Goal: Task Accomplishment & Management: Use online tool/utility

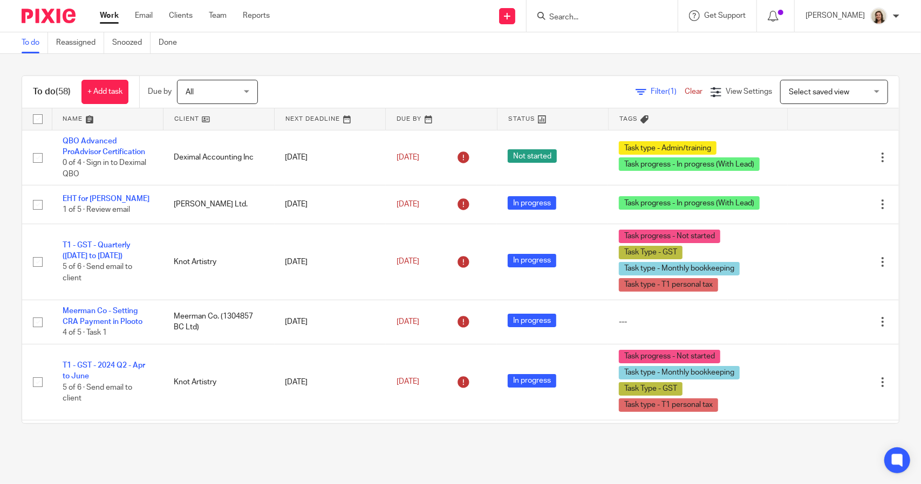
click at [668, 91] on span "(1)" at bounding box center [672, 92] width 9 height 8
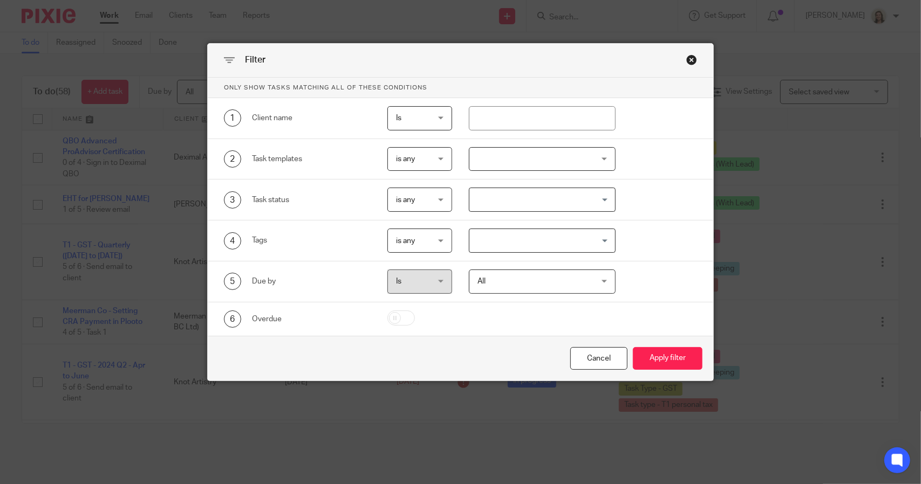
click at [558, 235] on input "Search for option" at bounding box center [539, 240] width 138 height 19
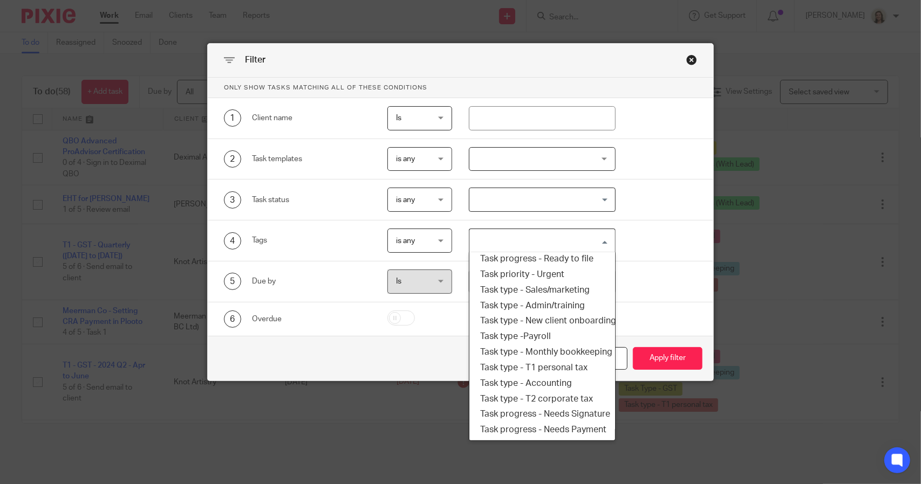
scroll to position [183, 0]
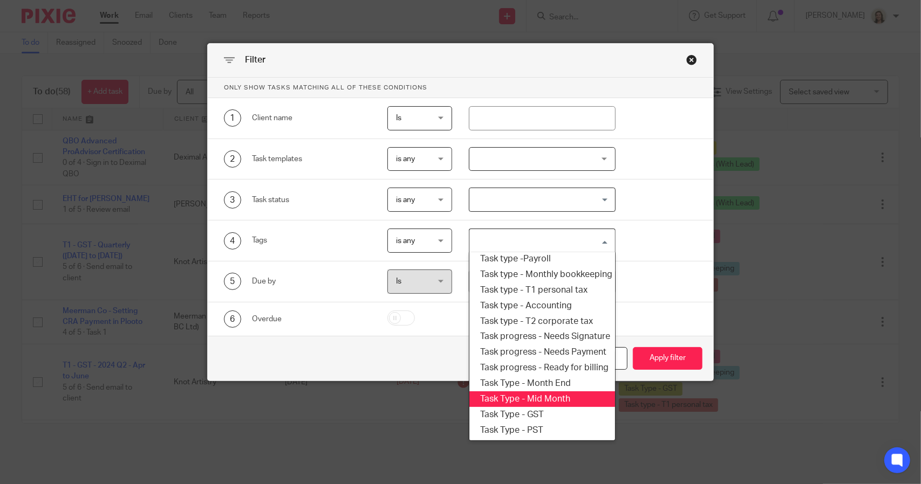
click at [567, 392] on li "Task Type - Mid Month" at bounding box center [541, 400] width 145 height 16
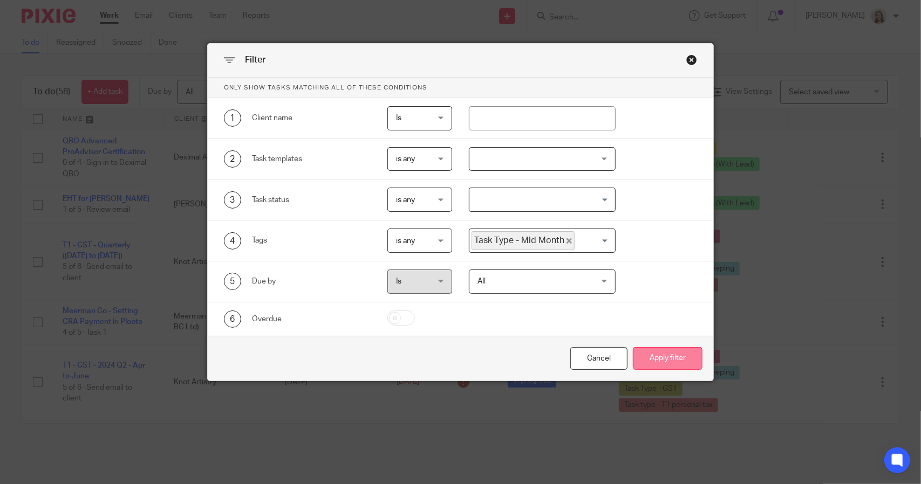
click at [654, 360] on button "Apply filter" at bounding box center [668, 358] width 70 height 23
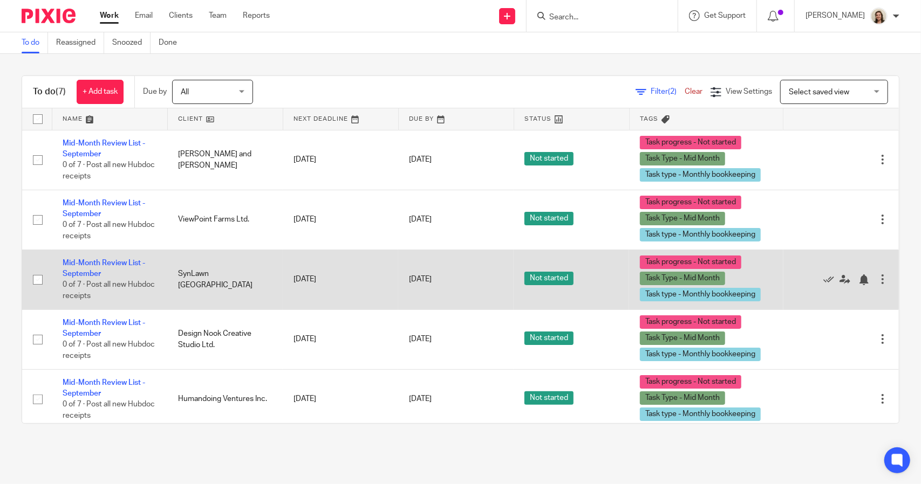
scroll to position [124, 0]
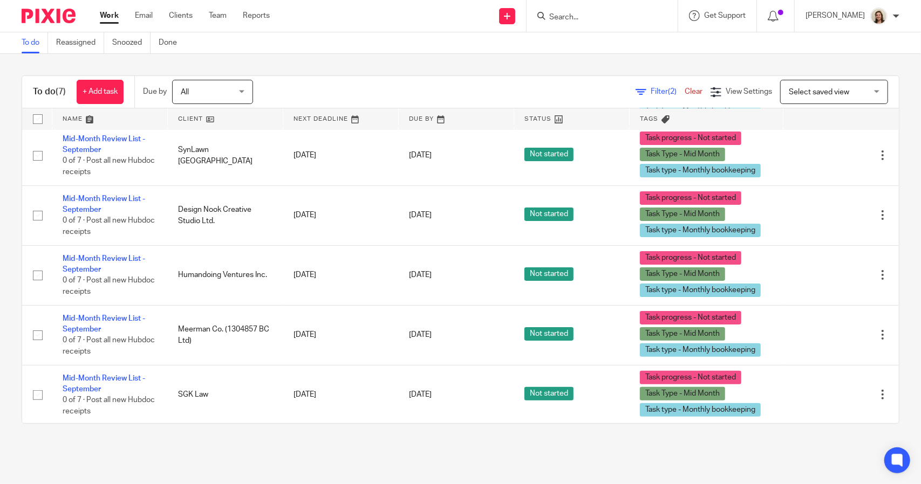
click at [650, 89] on span "Filter (2)" at bounding box center [667, 92] width 34 height 8
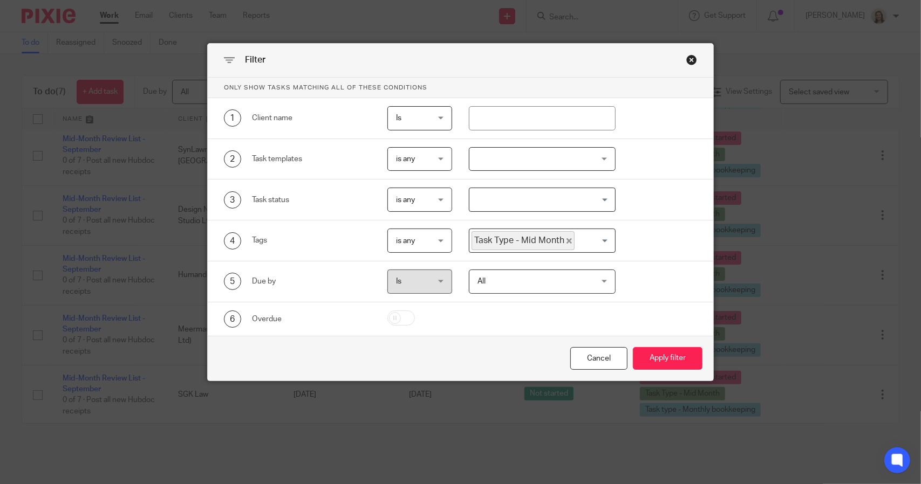
click at [566, 240] on icon "Deselect Task Type - Mid Month" at bounding box center [568, 240] width 5 height 5
click at [561, 240] on input "Search for option" at bounding box center [539, 240] width 138 height 19
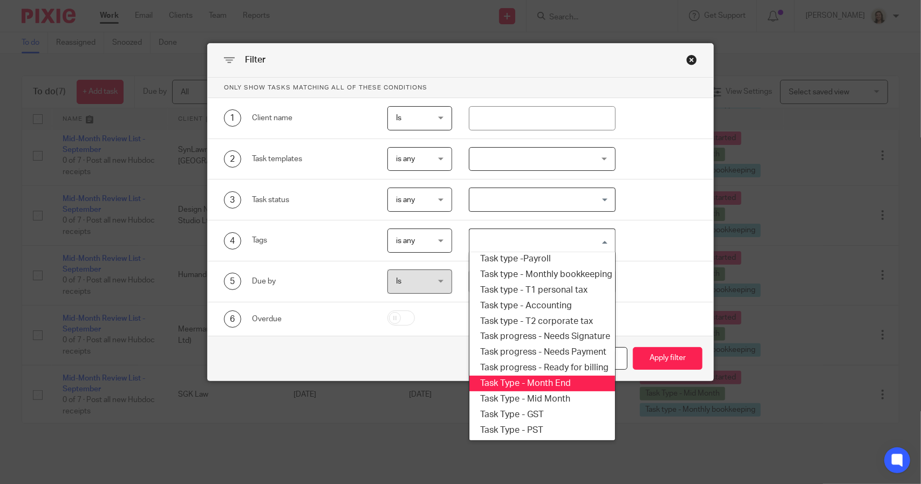
scroll to position [129, 0]
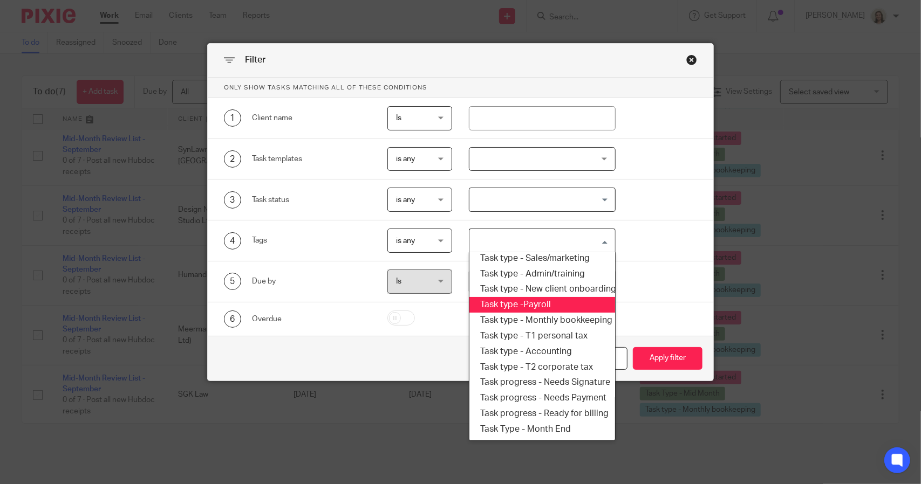
click at [531, 303] on li "Task type -Payroll" at bounding box center [541, 305] width 145 height 16
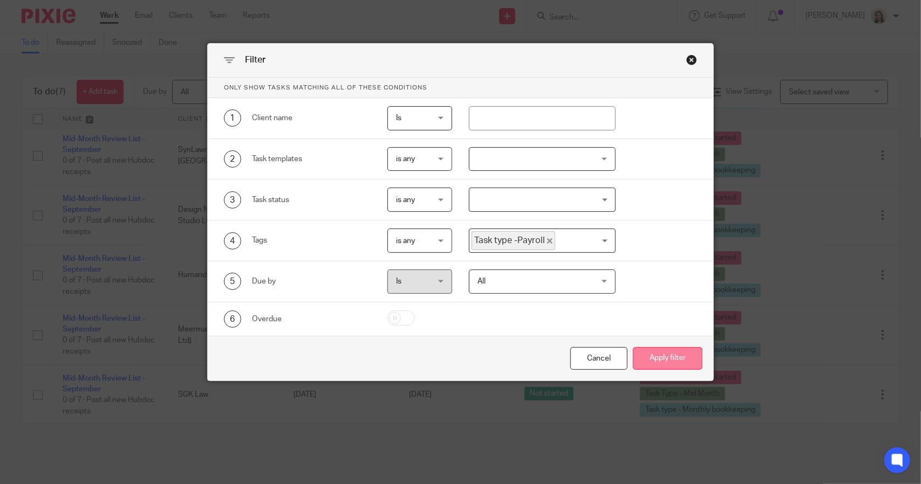
click at [671, 355] on button "Apply filter" at bounding box center [668, 358] width 70 height 23
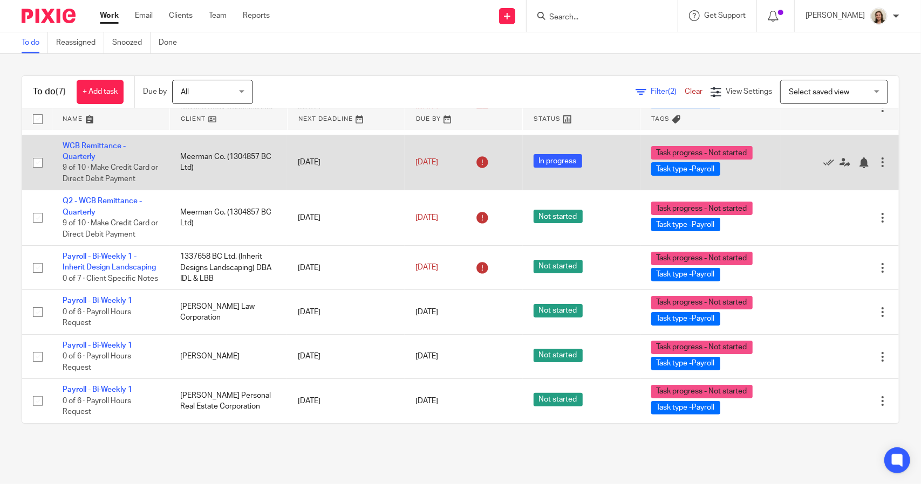
scroll to position [71, 0]
